Goal: Task Accomplishment & Management: Complete application form

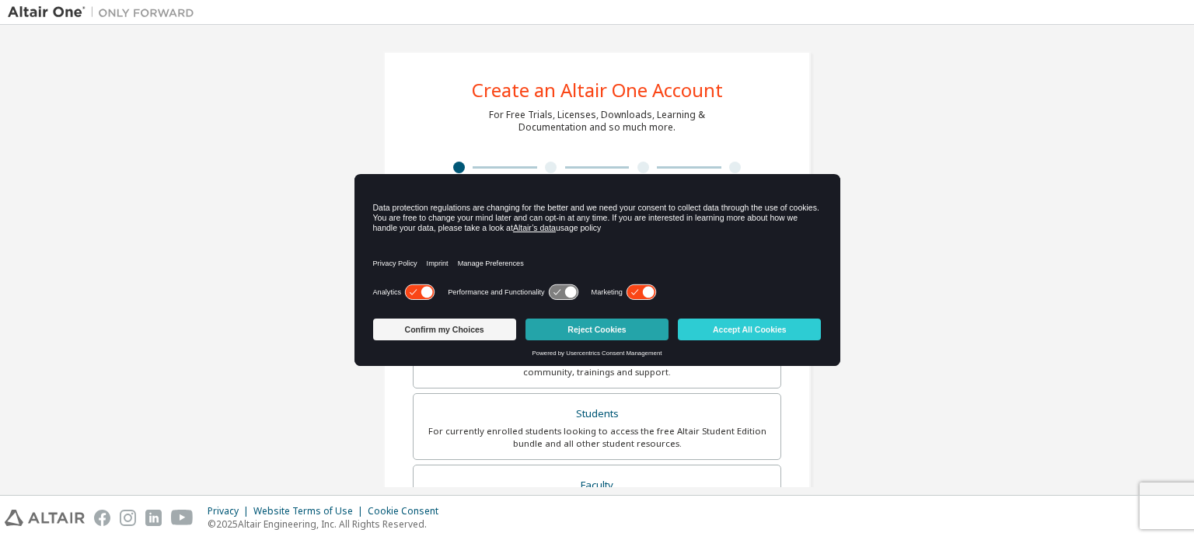
click at [594, 323] on button "Reject Cookies" at bounding box center [597, 330] width 143 height 22
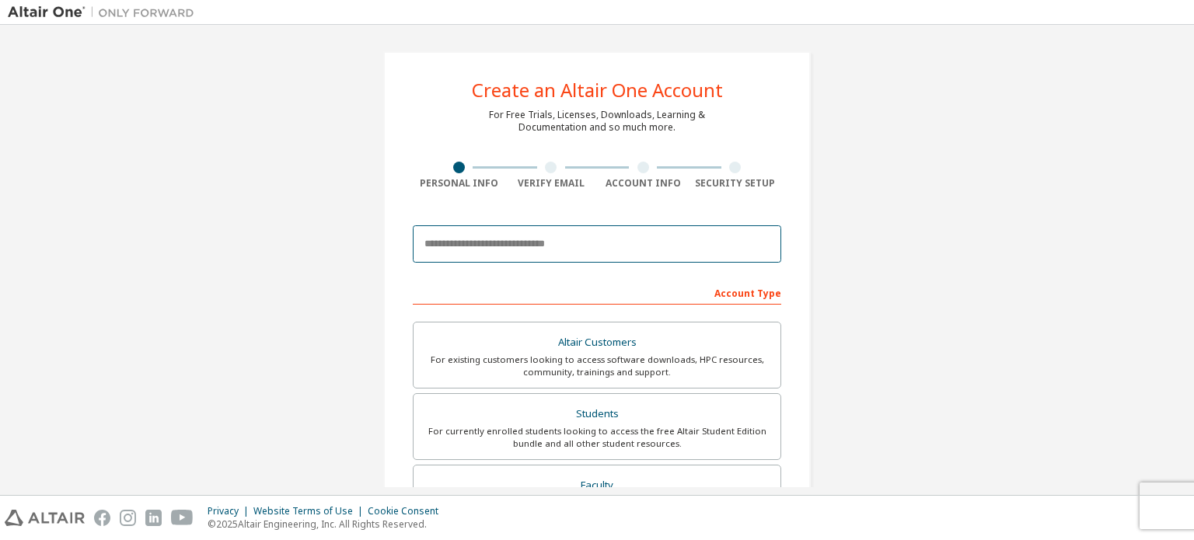
click at [485, 242] on input "email" at bounding box center [597, 244] width 369 height 37
